Goal: Find contact information: Find contact information

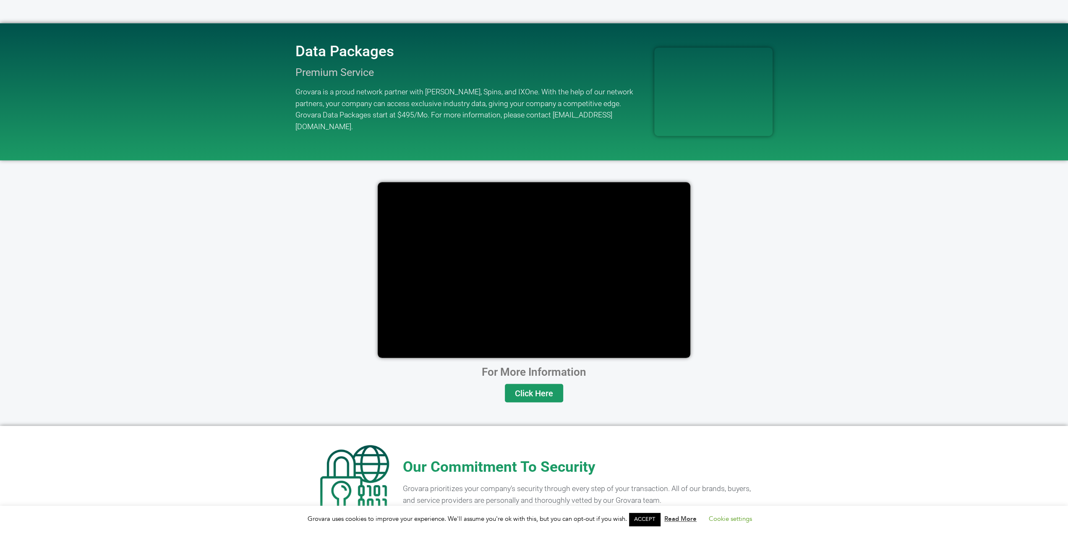
scroll to position [1599, 0]
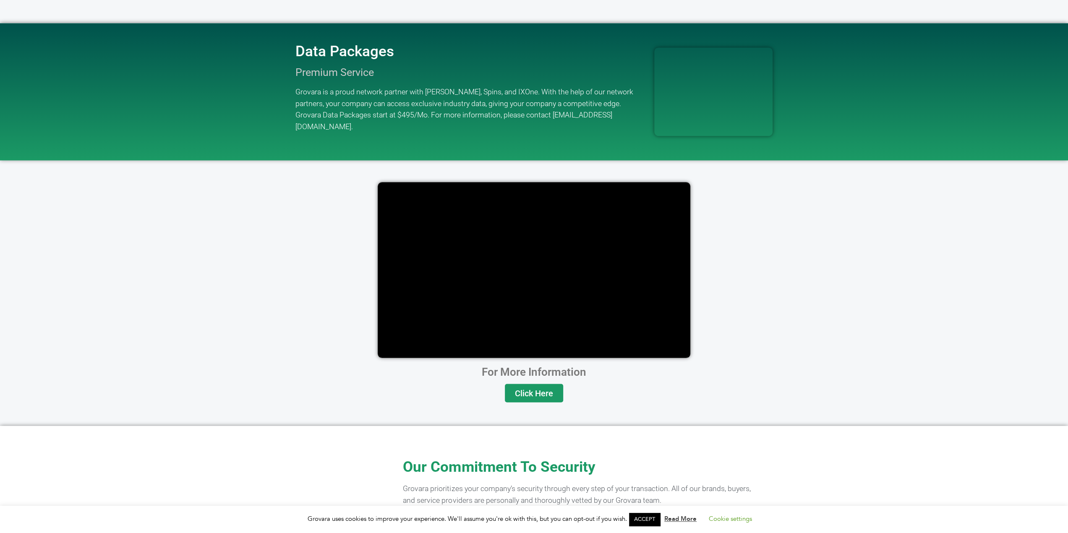
scroll to position [1599, 0]
